Goal: Information Seeking & Learning: Learn about a topic

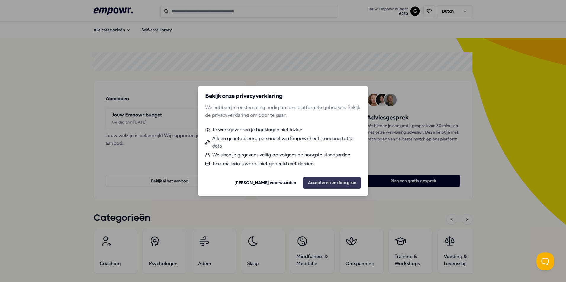
click at [311, 183] on button "Accepteren en doorgaan" at bounding box center [332, 183] width 58 height 12
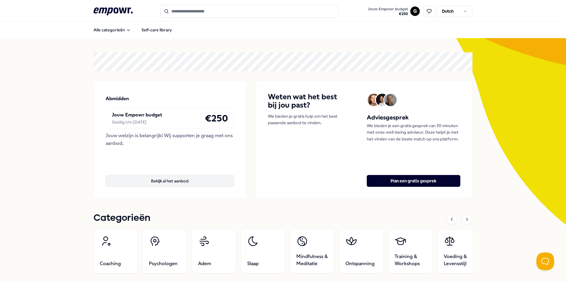
click at [161, 177] on button "Bekijk al het aanbod" at bounding box center [170, 181] width 128 height 12
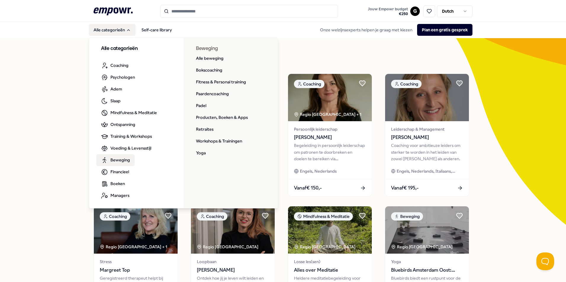
click at [115, 157] on span "Beweging" at bounding box center [120, 160] width 20 height 7
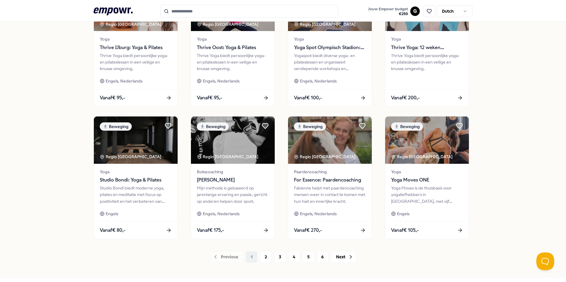
scroll to position [247, 0]
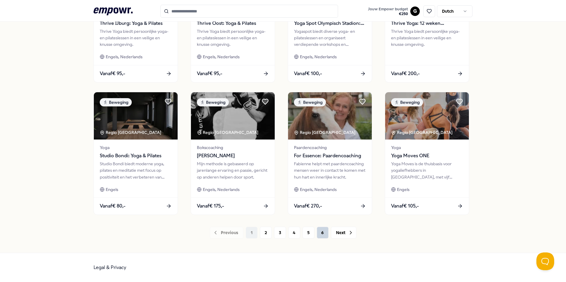
click at [319, 236] on button "6" at bounding box center [323, 233] width 12 height 12
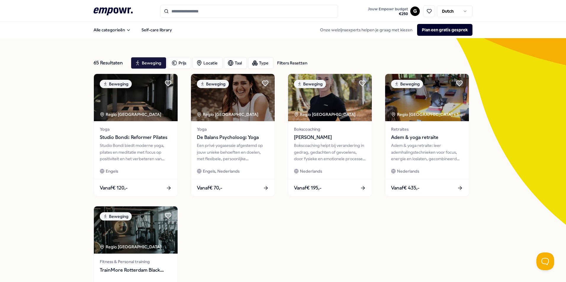
scroll to position [114, 0]
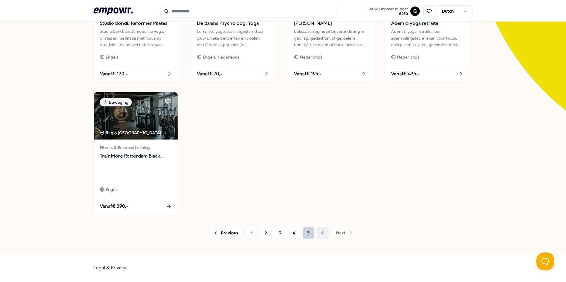
click at [307, 234] on button "5" at bounding box center [309, 233] width 12 height 12
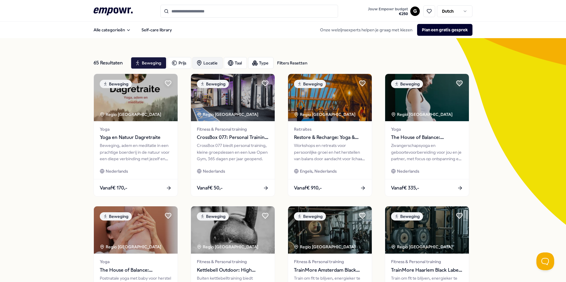
click at [209, 61] on div "Locatie" at bounding box center [207, 63] width 30 height 12
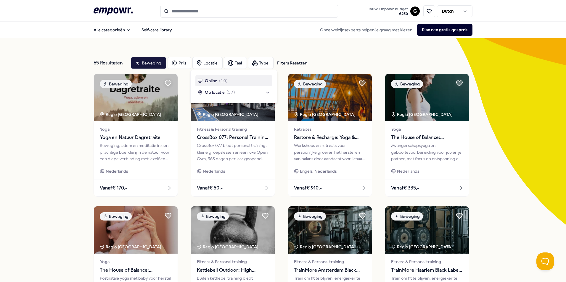
click at [216, 80] on span "Online" at bounding box center [211, 81] width 12 height 7
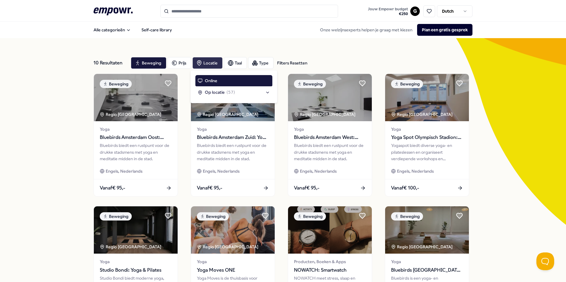
click at [200, 62] on div "Locatie" at bounding box center [207, 63] width 30 height 12
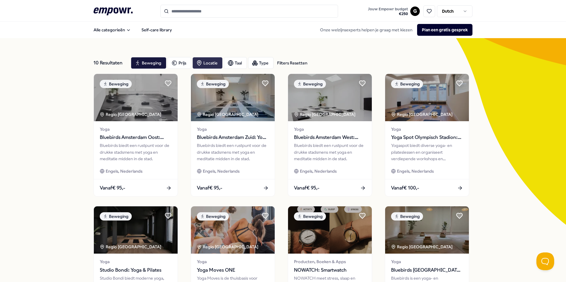
click at [210, 63] on div "Locatie" at bounding box center [207, 63] width 30 height 12
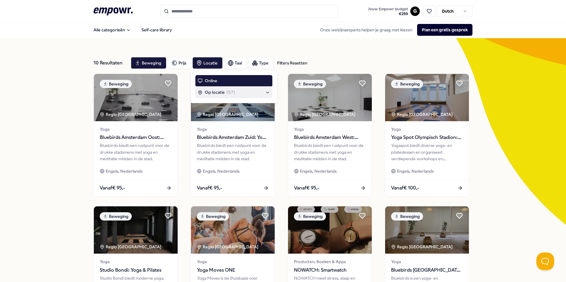
click at [218, 91] on span "Op locatie" at bounding box center [215, 92] width 20 height 7
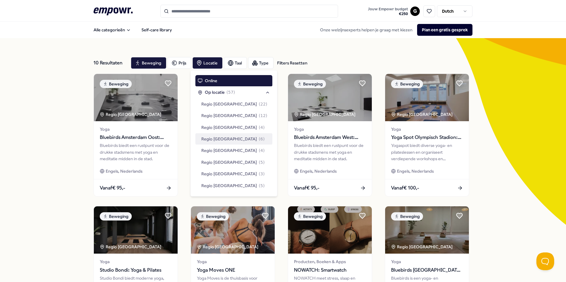
click at [224, 136] on span "Regio [GEOGRAPHIC_DATA]" at bounding box center [229, 139] width 56 height 7
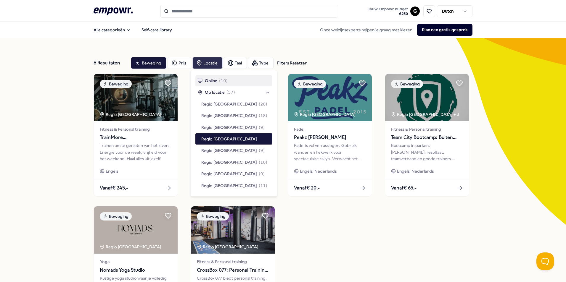
click at [208, 60] on div "Locatie" at bounding box center [207, 63] width 30 height 12
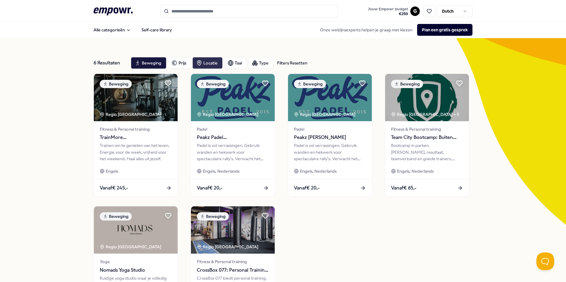
click at [208, 60] on div "Locatie" at bounding box center [207, 63] width 30 height 12
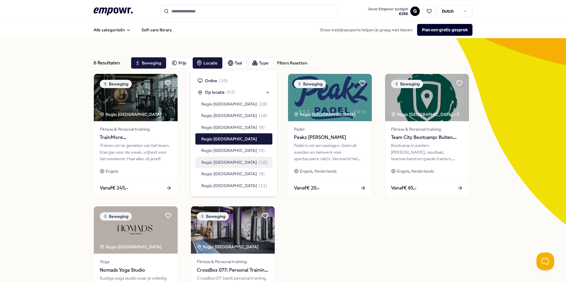
scroll to position [30, 0]
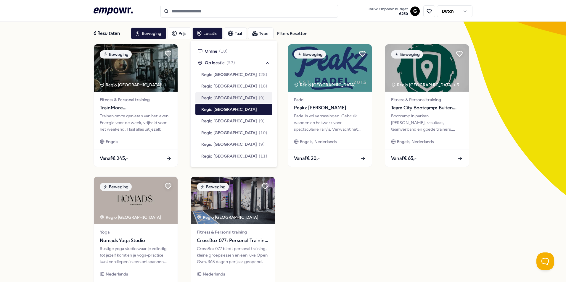
click at [215, 97] on span "Regio [GEOGRAPHIC_DATA]" at bounding box center [229, 98] width 56 height 7
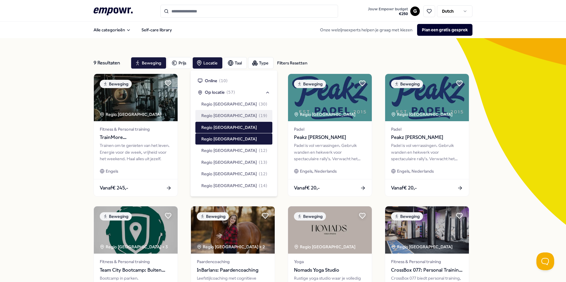
click at [221, 114] on span "Regio [GEOGRAPHIC_DATA]" at bounding box center [229, 115] width 56 height 7
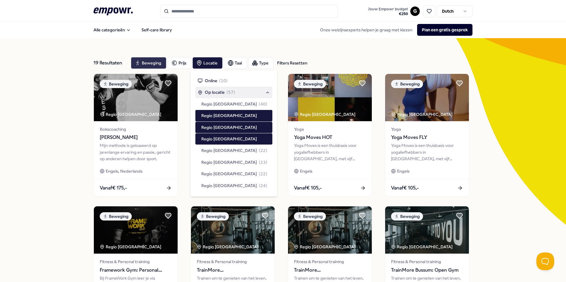
click at [141, 65] on div "Beweging" at bounding box center [149, 63] width 36 height 12
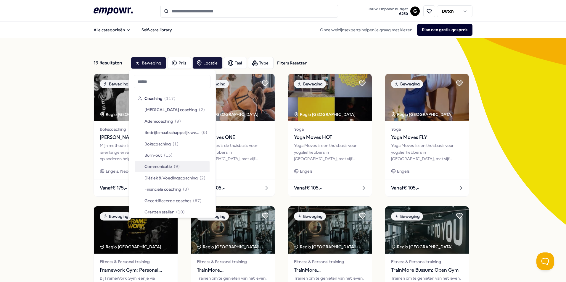
click at [164, 169] on span "Communicatie" at bounding box center [158, 166] width 28 height 7
